Goal: Transaction & Acquisition: Purchase product/service

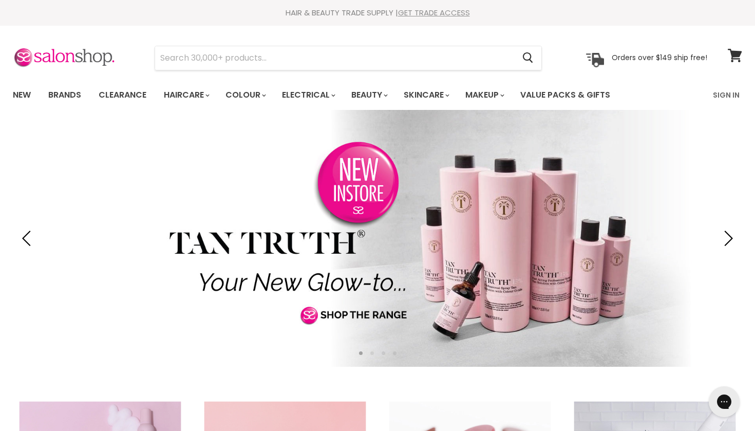
click at [438, 14] on link "GET TRADE ACCESS" at bounding box center [434, 12] width 72 height 11
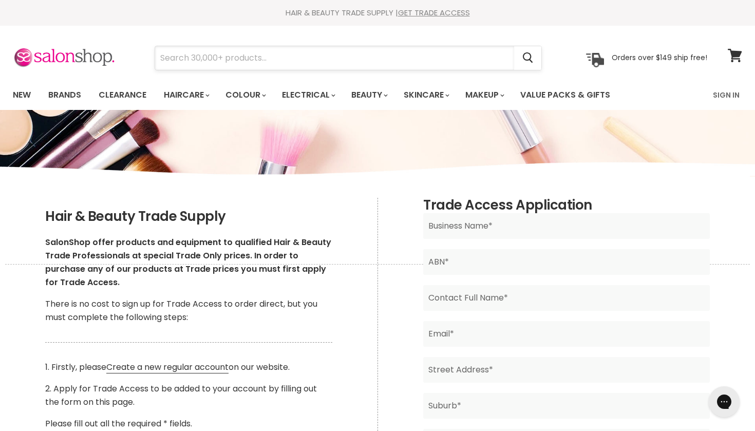
click at [278, 55] on input "Search" at bounding box center [334, 58] width 359 height 24
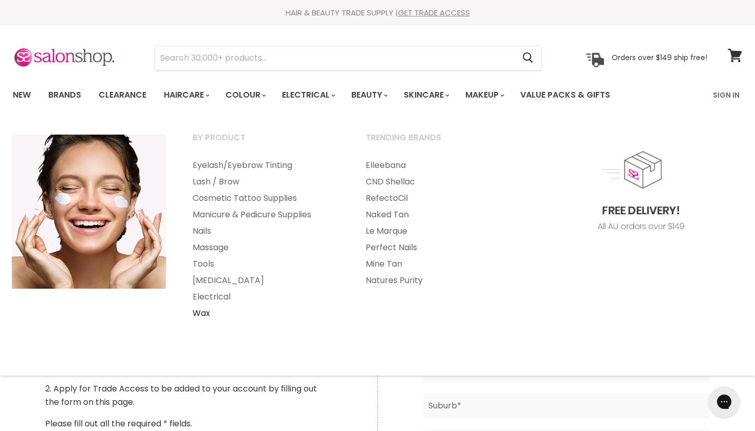
click at [211, 308] on link "Wax" at bounding box center [265, 313] width 171 height 16
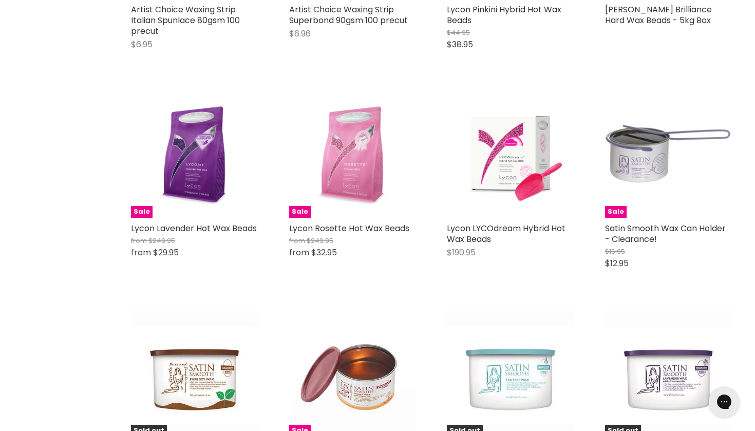
scroll to position [613, 0]
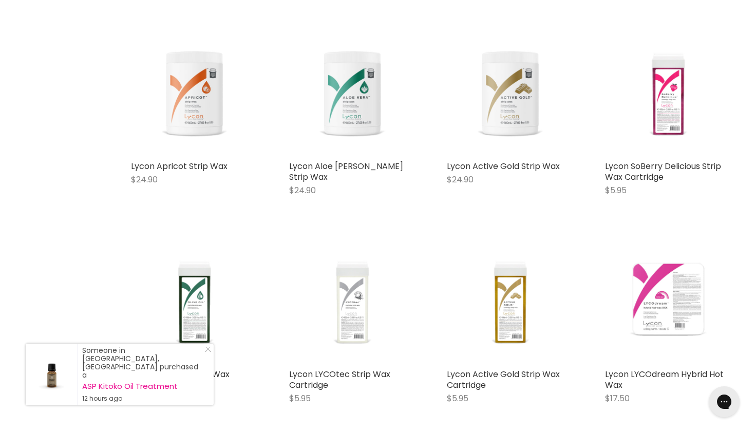
scroll to position [3719, 0]
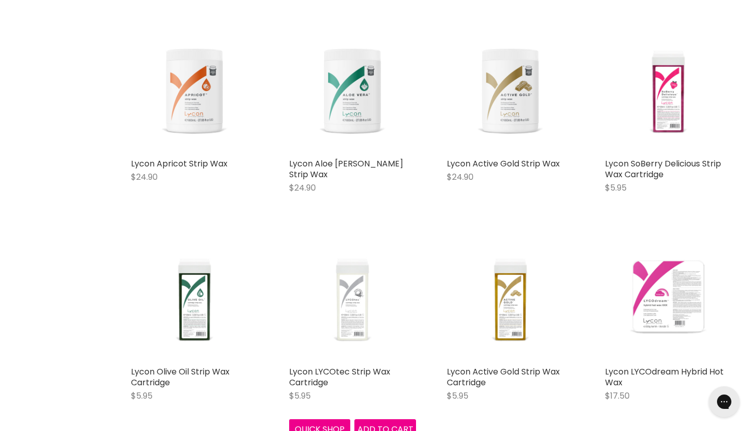
click at [355, 271] on img "Main content" at bounding box center [352, 297] width 127 height 127
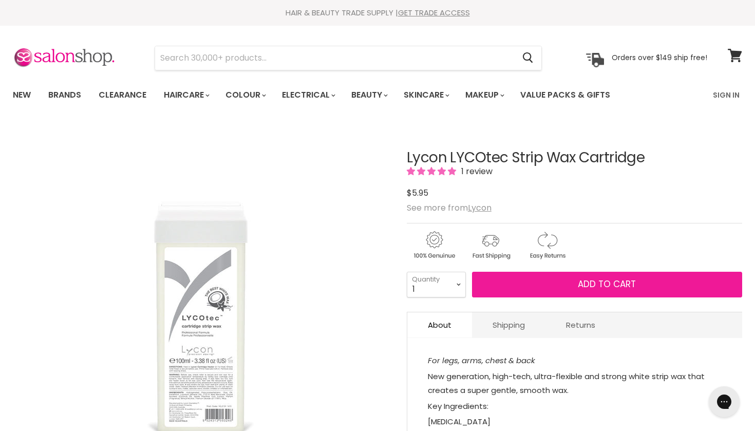
click at [512, 284] on button "Add to cart" at bounding box center [607, 285] width 270 height 26
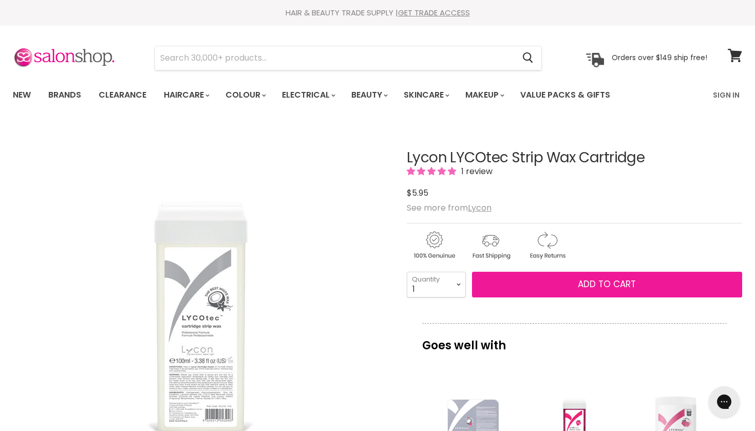
click at [523, 287] on button "Add to cart" at bounding box center [607, 285] width 270 height 26
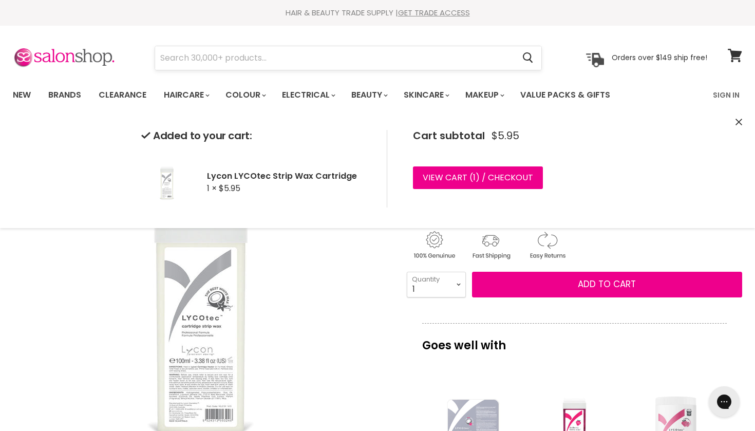
click at [322, 56] on input "Search" at bounding box center [334, 58] width 359 height 24
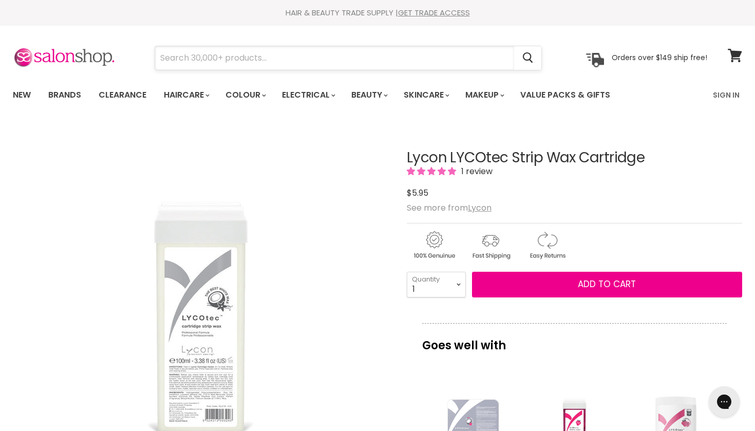
click at [321, 62] on input "Search" at bounding box center [334, 58] width 359 height 24
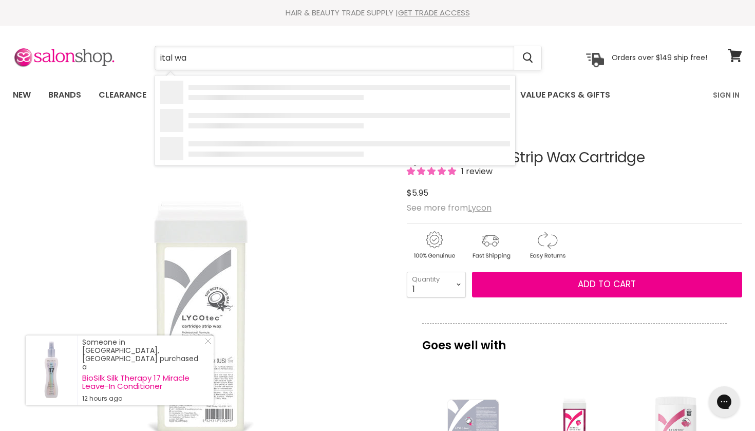
type input "ital wax"
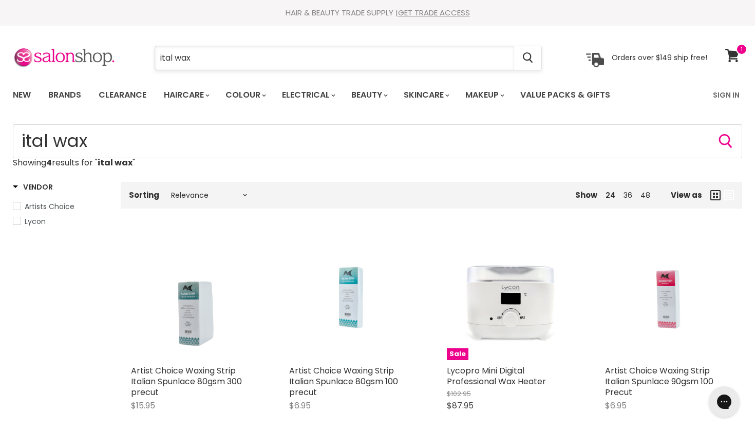
click at [497, 62] on input "ital wax" at bounding box center [334, 58] width 359 height 24
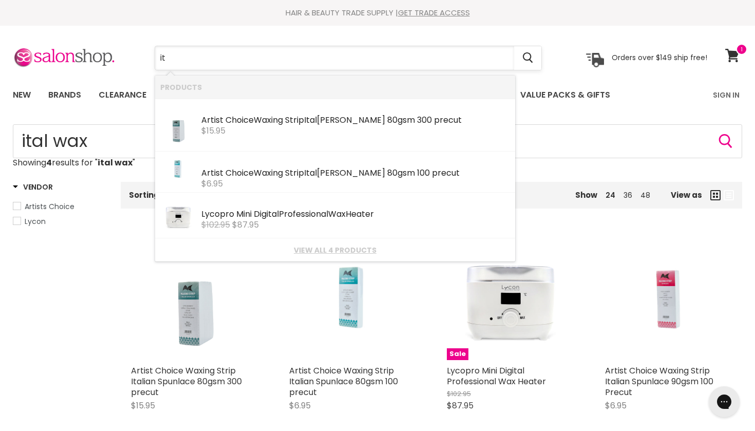
type input "i"
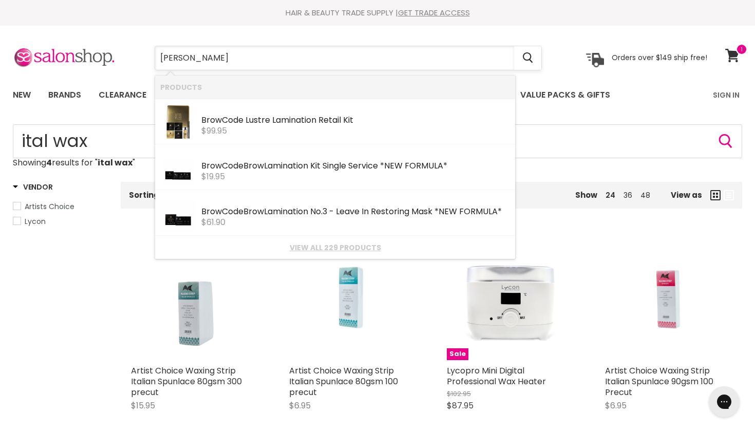
type input "brow beater"
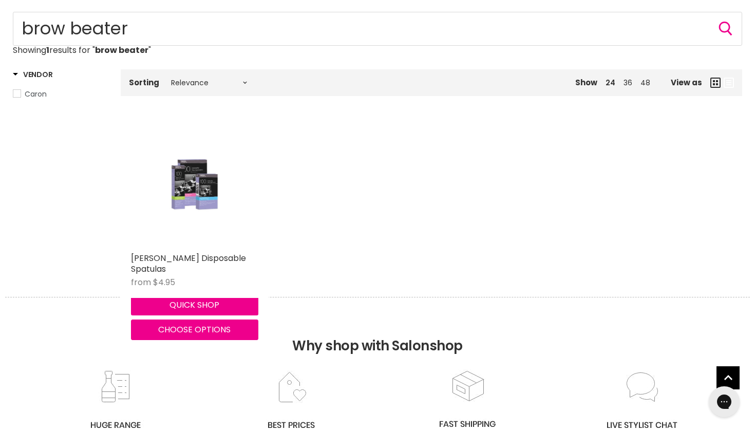
click at [208, 196] on img "Main content" at bounding box center [195, 184] width 84 height 127
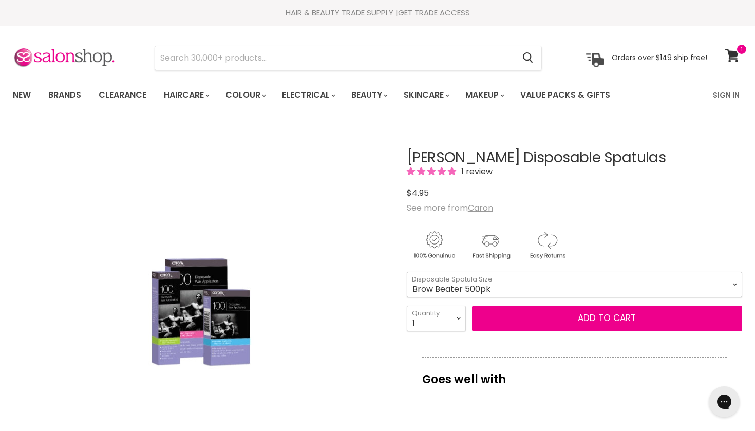
select select "Brow Beater 500pk"
select select "4"
type input "4"
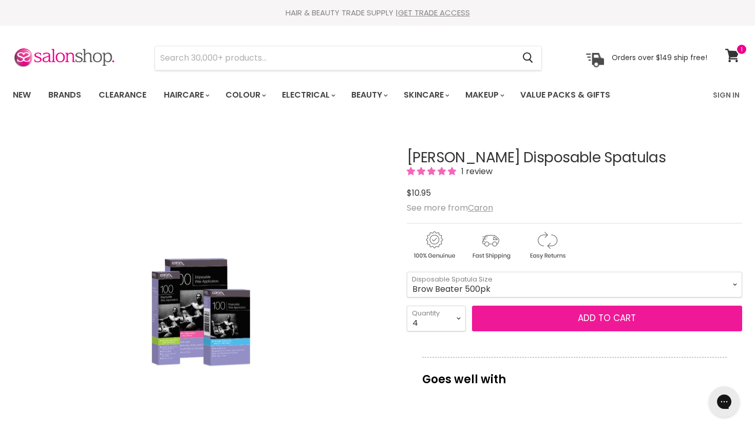
click at [509, 318] on button "Add to cart" at bounding box center [607, 319] width 270 height 26
click at [509, 325] on button "Add to cart" at bounding box center [607, 319] width 270 height 26
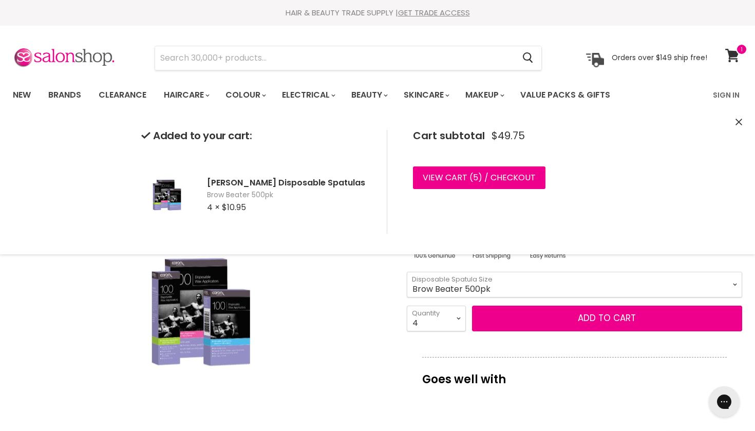
click at [381, 307] on div "Click or scroll to zoom Tap or pinch to zoom" at bounding box center [201, 312] width 376 height 376
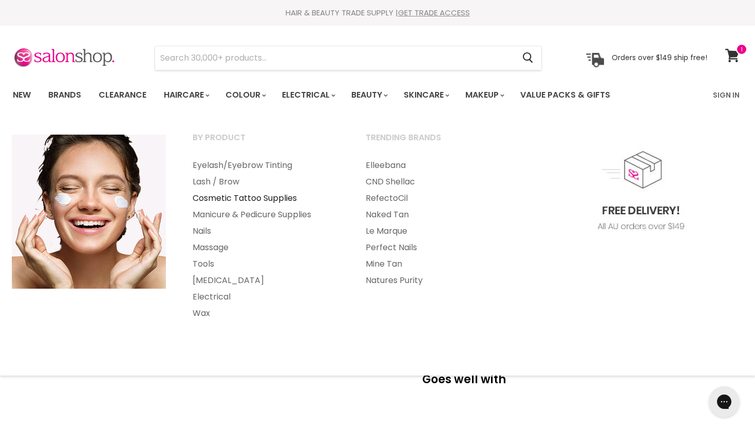
click at [236, 201] on link "Cosmetic Tattoo Supplies" at bounding box center [265, 198] width 171 height 16
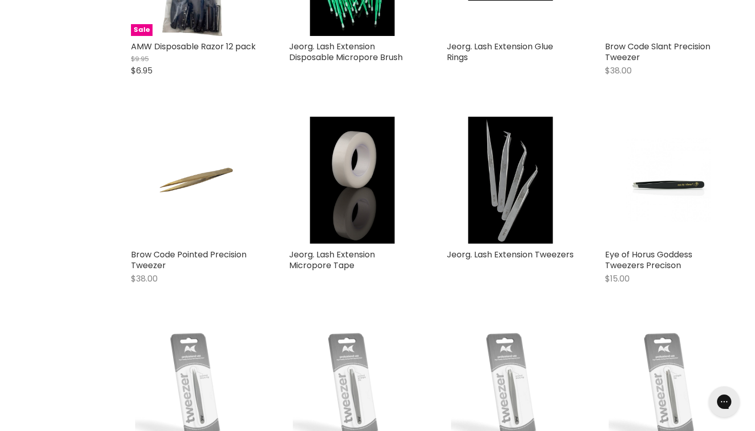
scroll to position [1233, 0]
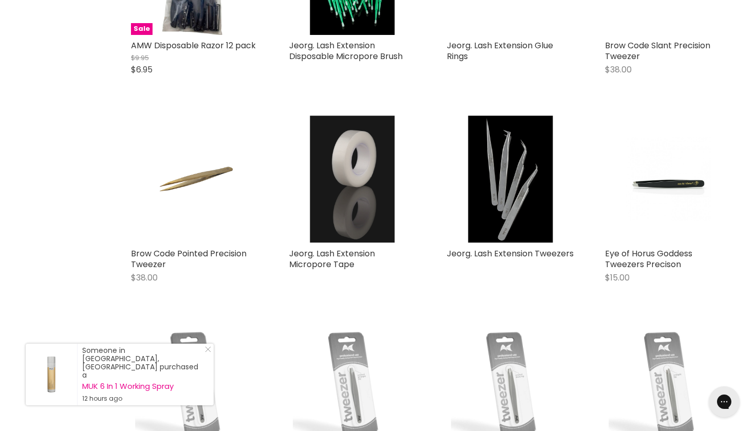
click at [346, 209] on img "Main content" at bounding box center [352, 179] width 85 height 127
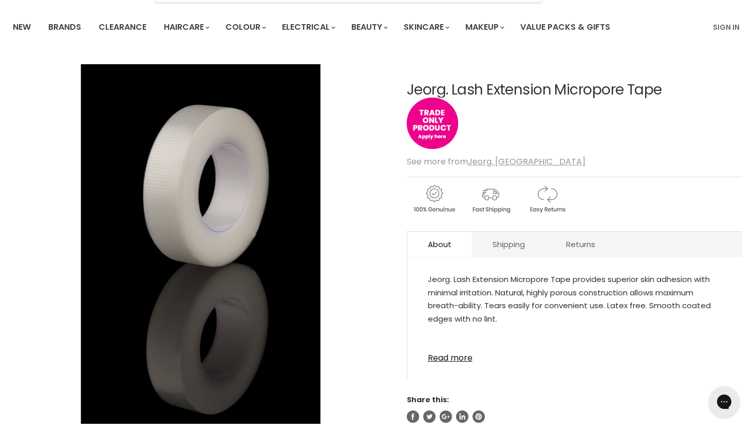
scroll to position [85, 0]
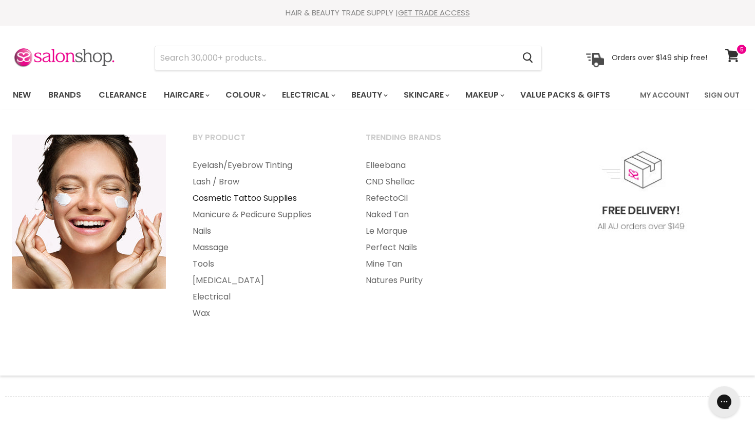
click at [237, 197] on link "Cosmetic Tattoo Supplies" at bounding box center [265, 198] width 171 height 16
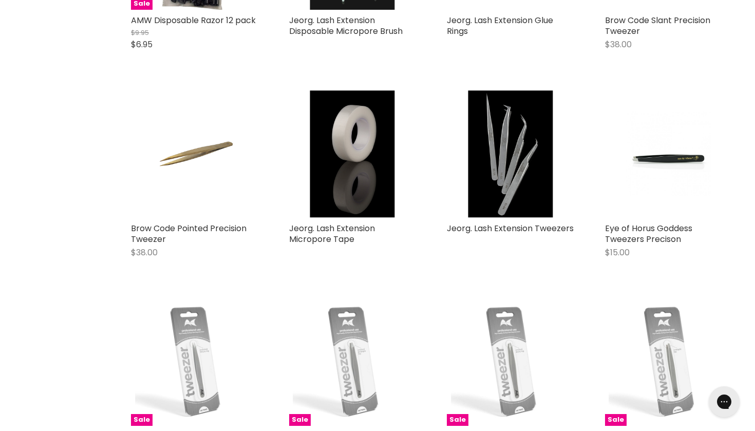
scroll to position [1260, 0]
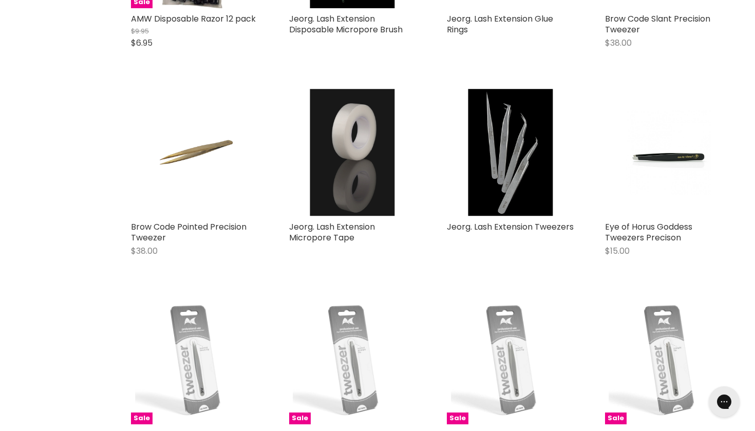
click at [336, 168] on img "Main content" at bounding box center [352, 152] width 85 height 127
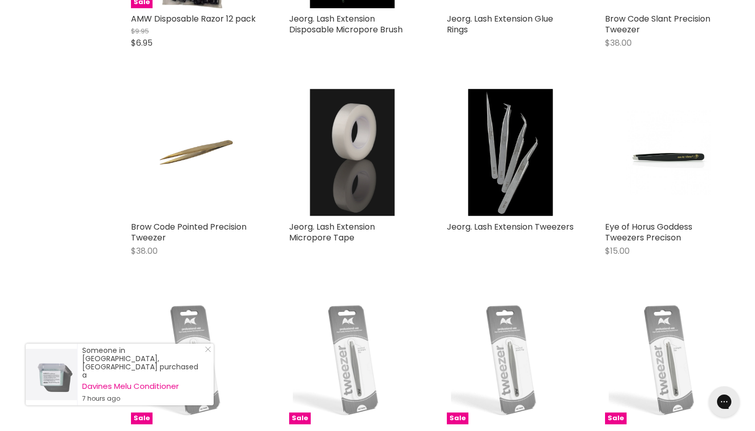
scroll to position [1209, 0]
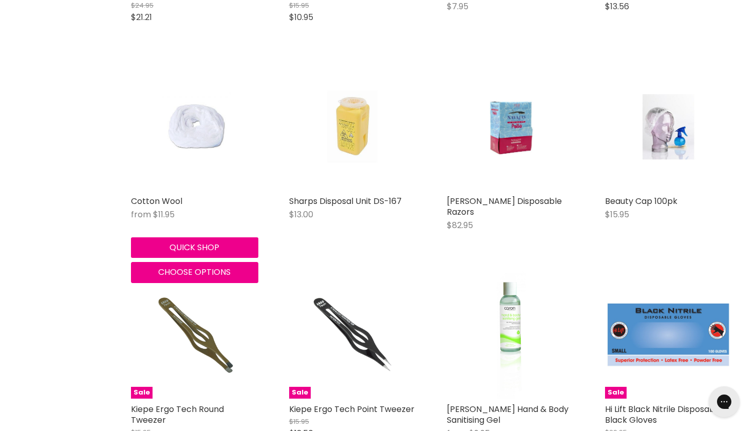
scroll to position [2595, 0]
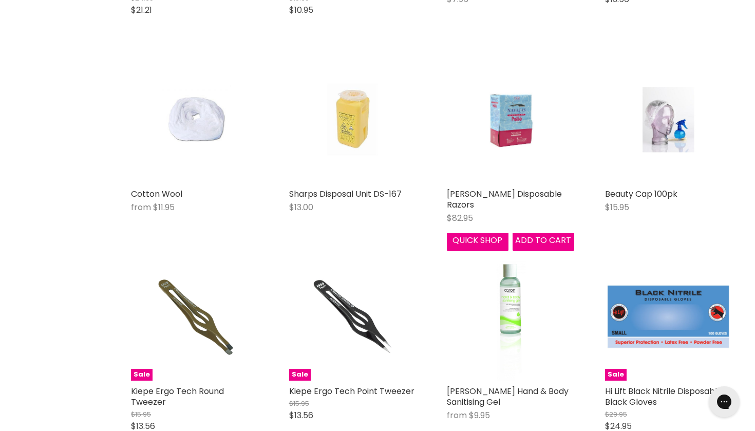
click at [521, 113] on img "Main content" at bounding box center [510, 119] width 84 height 127
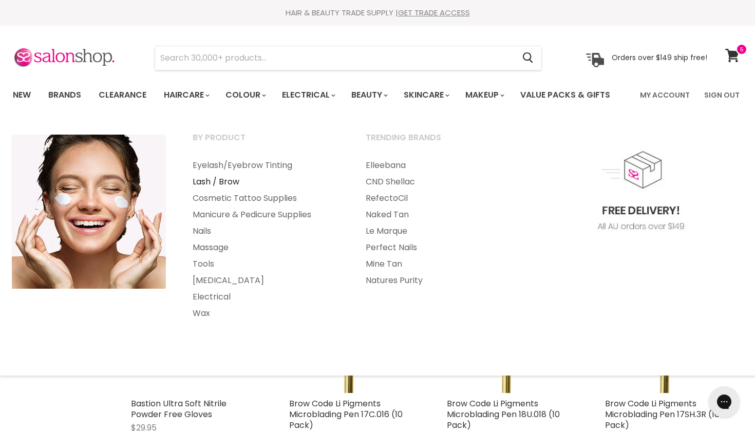
click at [232, 180] on link "Lash / Brow" at bounding box center [265, 182] width 171 height 16
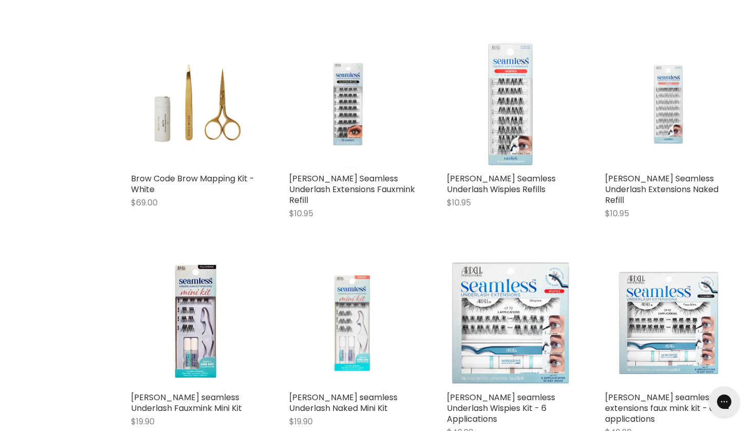
scroll to position [1077, 0]
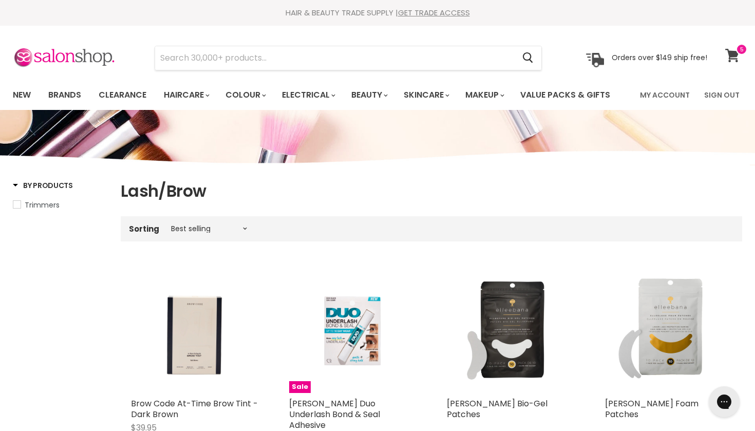
click at [730, 55] on icon at bounding box center [732, 55] width 14 height 13
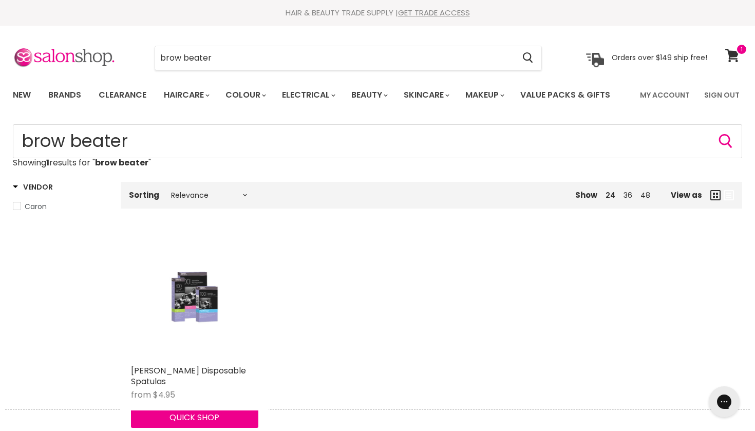
click at [194, 312] on img "Main content" at bounding box center [195, 296] width 84 height 127
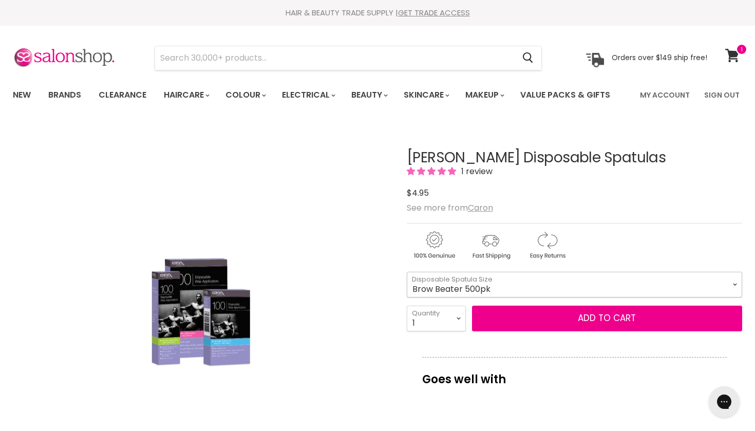
select select "Brow Beater 500pk"
select select "7"
type input "7"
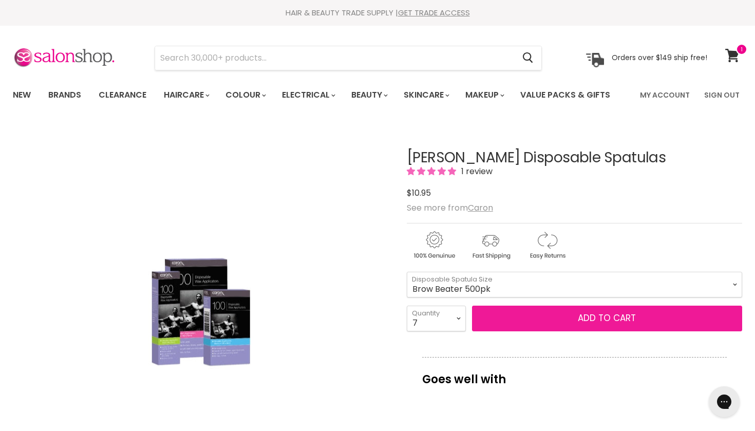
click at [527, 321] on button "Add to cart" at bounding box center [607, 319] width 270 height 26
click at [549, 318] on button "Add to cart" at bounding box center [607, 319] width 270 height 26
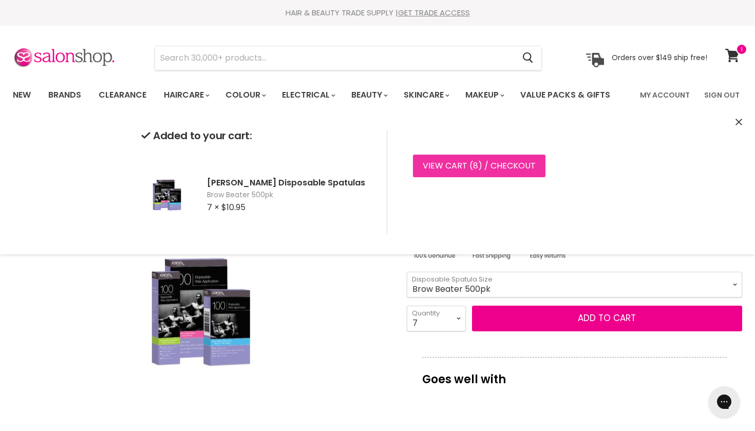
click at [503, 164] on link "View cart ( 8 ) / Checkout" at bounding box center [479, 166] width 133 height 23
